Goal: Task Accomplishment & Management: Manage account settings

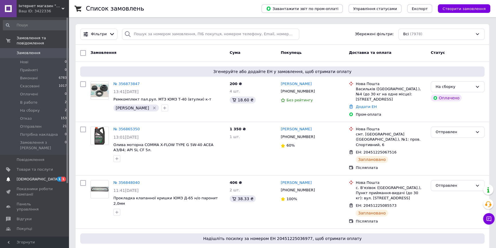
click at [25, 177] on span "[DEMOGRAPHIC_DATA]" at bounding box center [38, 179] width 42 height 5
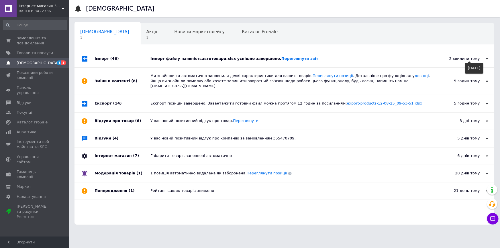
click at [475, 60] on div "2 хвилини тому" at bounding box center [459, 58] width 57 height 5
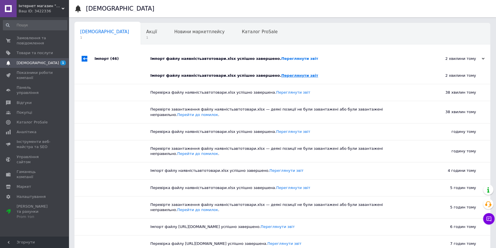
click at [281, 76] on link "Переглянути звіт" at bounding box center [299, 75] width 37 height 4
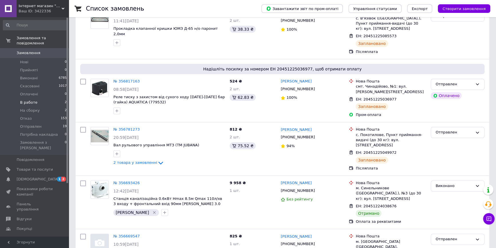
scroll to position [174, 0]
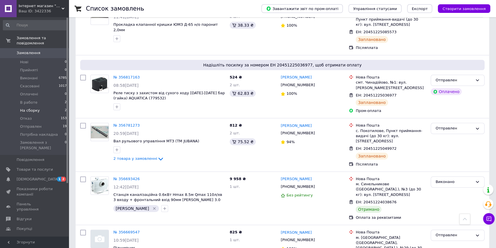
click at [42, 107] on li "На сборку 2" at bounding box center [35, 111] width 70 height 8
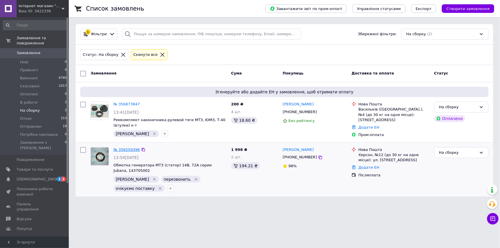
click at [124, 148] on link "№ 356559396" at bounding box center [126, 150] width 26 height 4
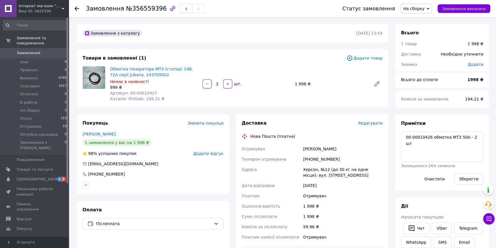
drag, startPoint x: 130, startPoint y: 144, endPoint x: 130, endPoint y: 166, distance: 22.1
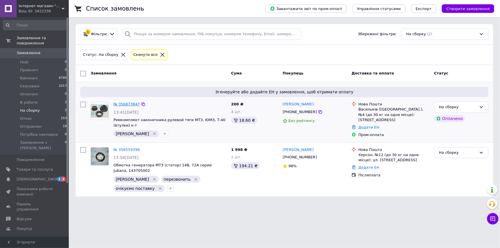
click at [131, 104] on link "№ 356873847" at bounding box center [126, 104] width 26 height 4
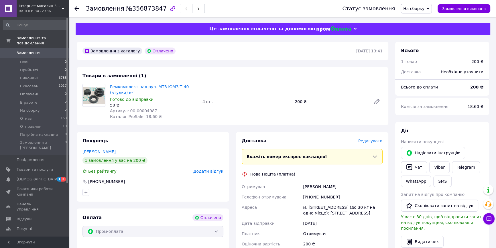
click at [367, 143] on span "Редагувати" at bounding box center [371, 141] width 24 height 5
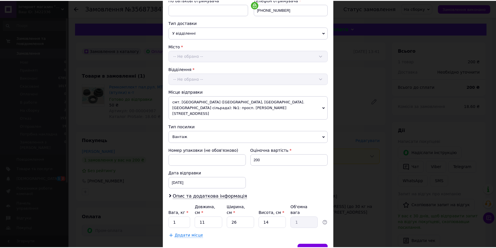
scroll to position [137, 0]
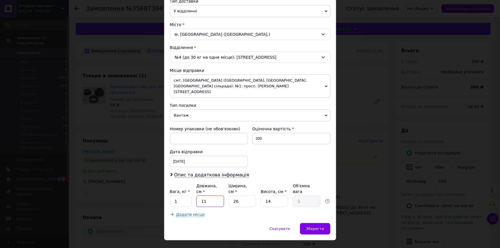
drag, startPoint x: 216, startPoint y: 190, endPoint x: 187, endPoint y: 191, distance: 28.4
click at [187, 191] on div "Вага, кг * 1 Довжина, см * 11 Ширина, см * 26 Висота, см * 14 Об'ємна вага 1" at bounding box center [250, 195] width 160 height 24
type input "2"
type input "0.18"
type input "21"
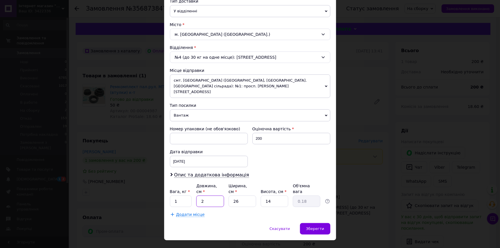
type input "1.91"
type input "21"
type input "1"
type input "0.1"
type input "19"
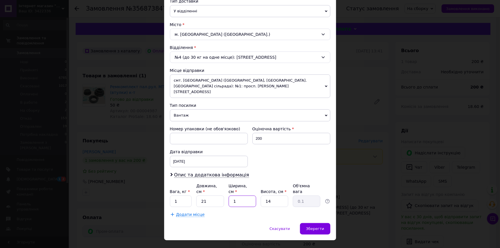
type input "1.4"
type input "19"
type input "3"
type input "0.3"
type input "3"
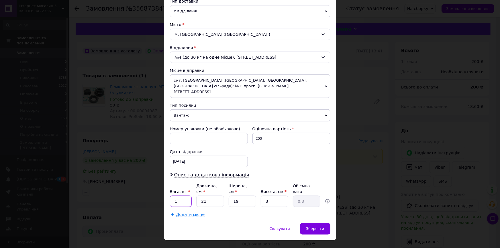
click at [178, 196] on input "1" at bounding box center [181, 201] width 22 height 11
type input "0.3"
click at [312, 227] on span "Зберегти" at bounding box center [315, 229] width 18 height 4
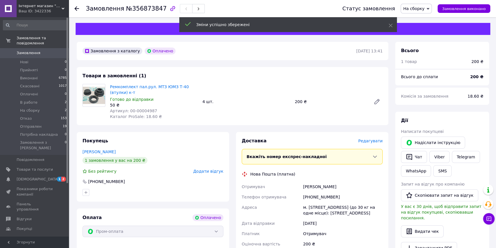
click at [422, 8] on span "На сборку" at bounding box center [414, 8] width 21 height 5
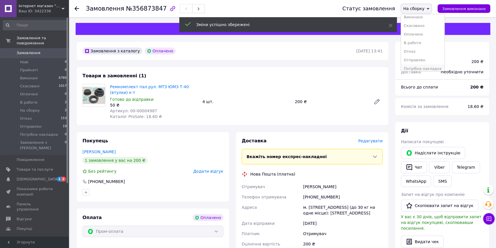
scroll to position [15, 0]
click at [426, 66] on li "Потрібна накладна" at bounding box center [423, 65] width 44 height 9
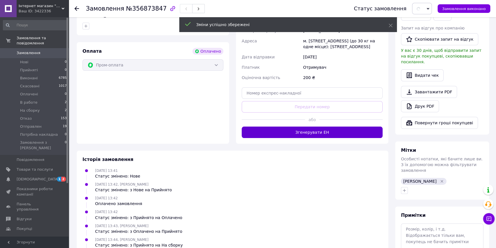
scroll to position [174, 0]
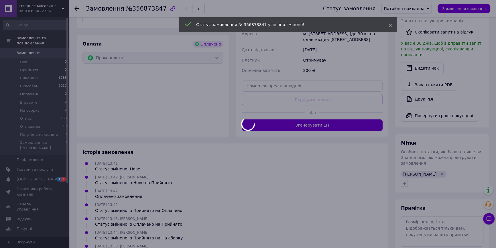
click at [305, 126] on body "Інтернет магазин "ТехБаза" Ваш ID: 3422336 Сайт Інтернет магазин "ТехБаза" Кабі…" at bounding box center [248, 67] width 496 height 483
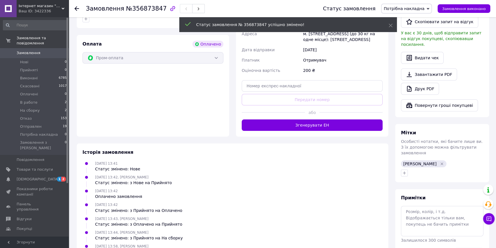
click at [305, 126] on button "Згенерувати ЕН" at bounding box center [312, 125] width 141 height 11
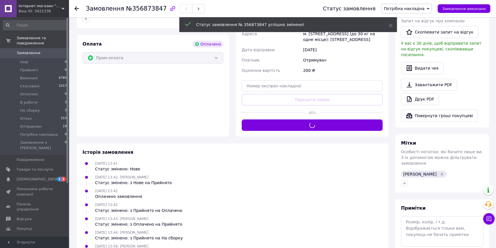
scroll to position [0, 0]
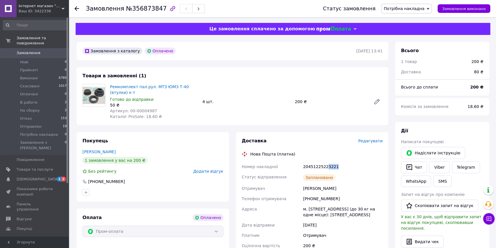
drag, startPoint x: 326, startPoint y: 167, endPoint x: 345, endPoint y: 167, distance: 19.5
click at [345, 167] on div "20451225223221" at bounding box center [343, 167] width 82 height 10
click at [77, 9] on icon at bounding box center [77, 8] width 5 height 5
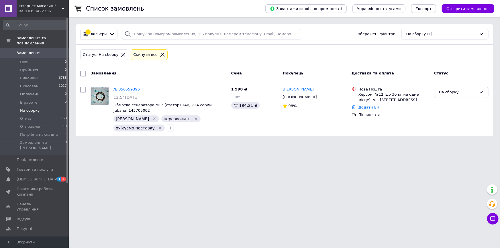
click at [34, 50] on span "Замовлення" at bounding box center [29, 52] width 24 height 5
